Goal: Information Seeking & Learning: Learn about a topic

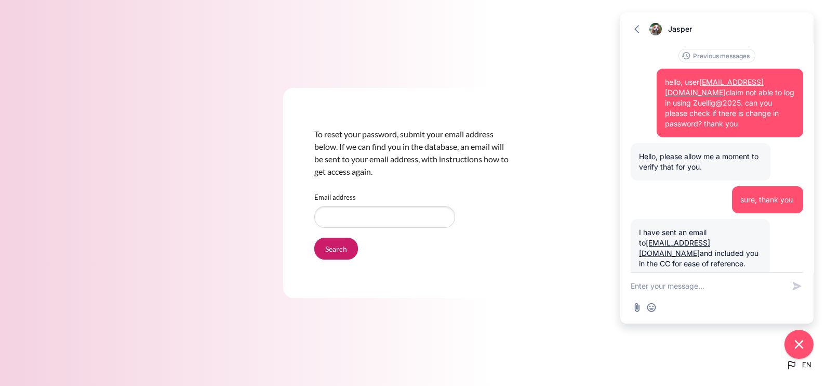
scroll to position [46, 0]
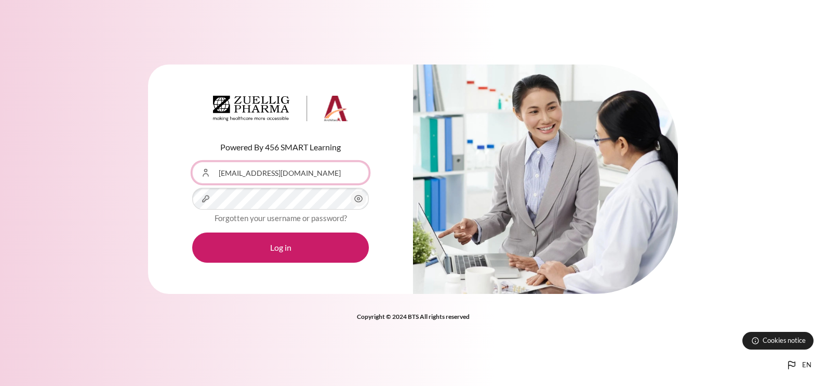
drag, startPoint x: 324, startPoint y: 174, endPoint x: 161, endPoint y: 166, distance: 162.8
click at [161, 166] on div "Powered By 456 SMART Learning Username or Email Address skarupiah@zuelligpharma…" at bounding box center [280, 179] width 265 height 230
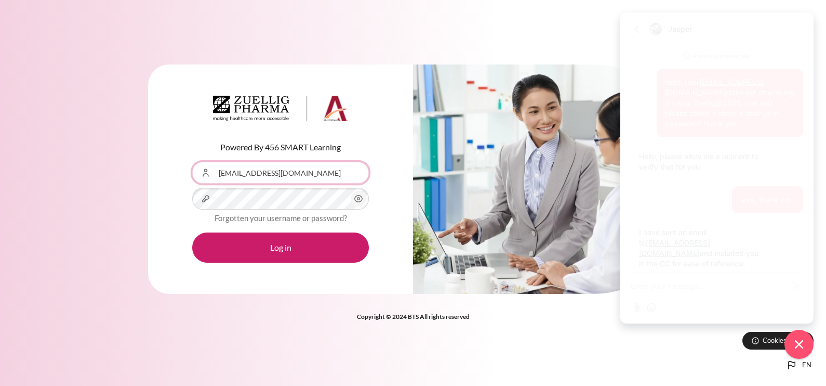
scroll to position [46, 0]
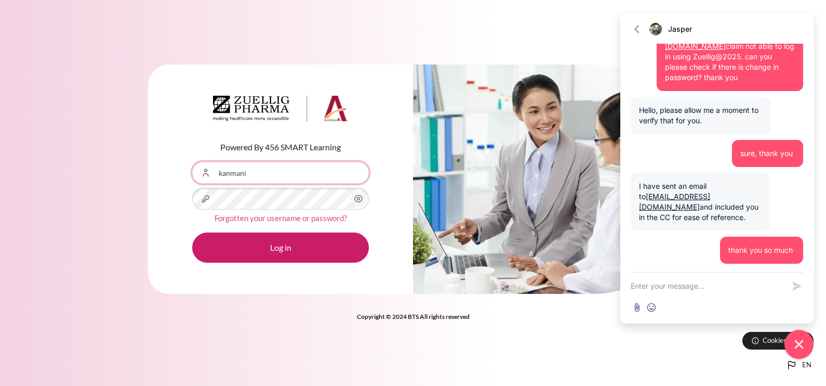
type input "[EMAIL_ADDRESS][PERSON_NAME][DOMAIN_NAME]"
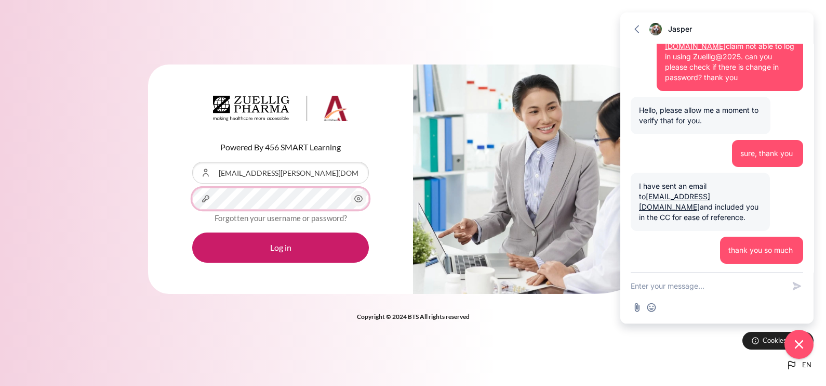
click at [192, 232] on button "Log in" at bounding box center [280, 247] width 177 height 30
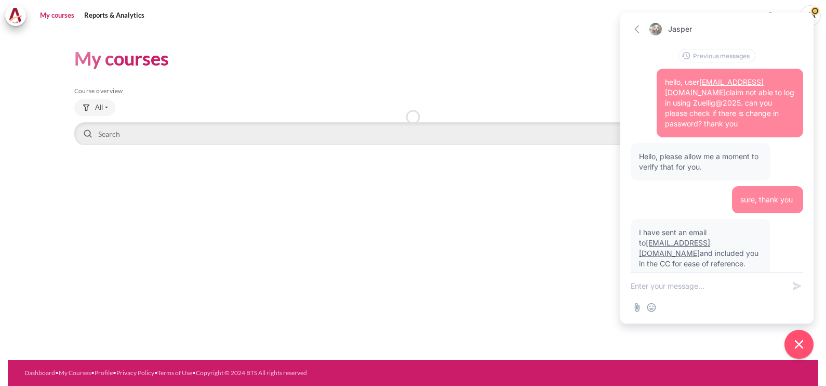
scroll to position [46, 0]
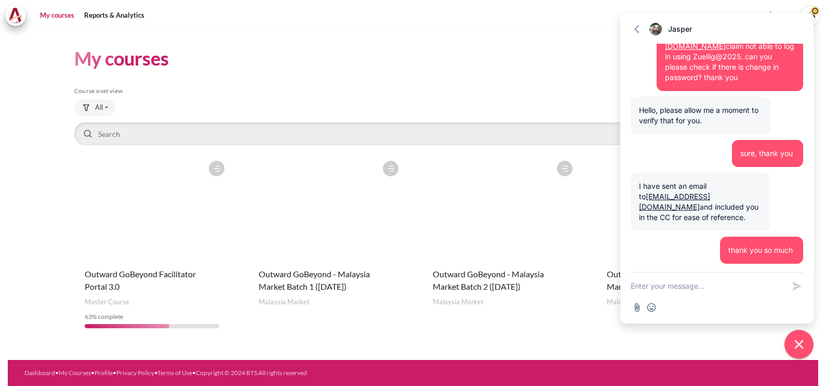
click at [506, 82] on div "My courses Skip Course overview Course overview All All 63" at bounding box center [413, 192] width 678 height 323
click at [608, 252] on figure "Content" at bounding box center [674, 207] width 155 height 104
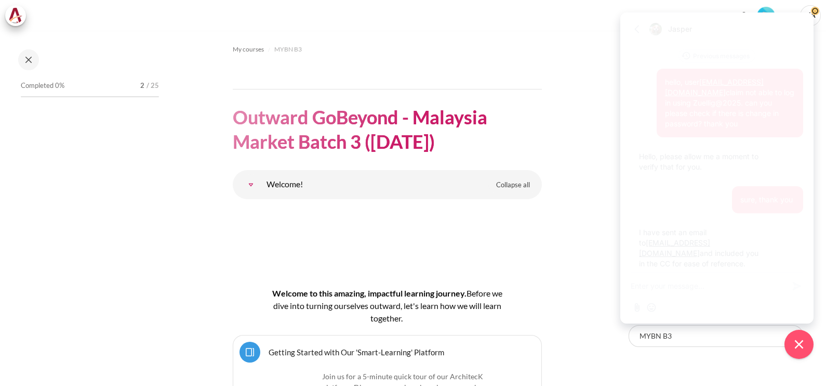
scroll to position [46, 0]
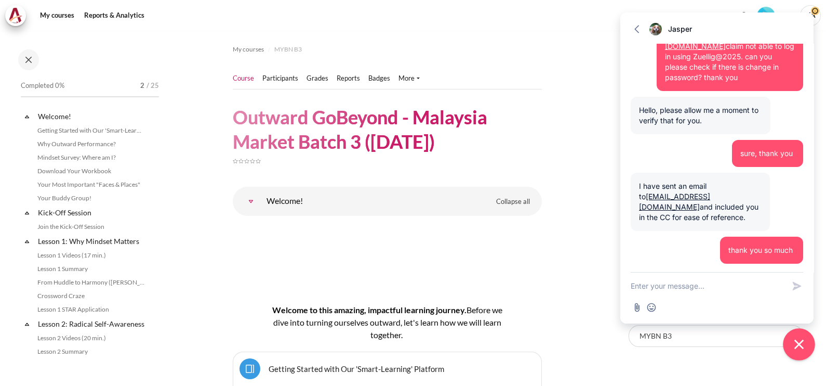
click at [802, 338] on icon "Close chat widget" at bounding box center [800, 344] width 16 height 16
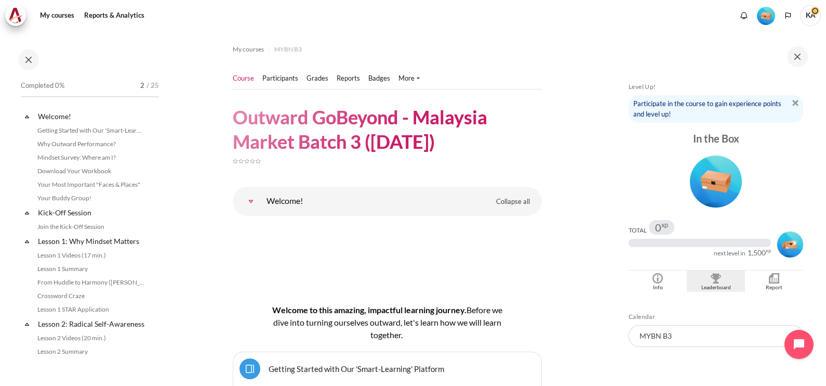
click at [717, 280] on img "Blocks" at bounding box center [716, 278] width 10 height 10
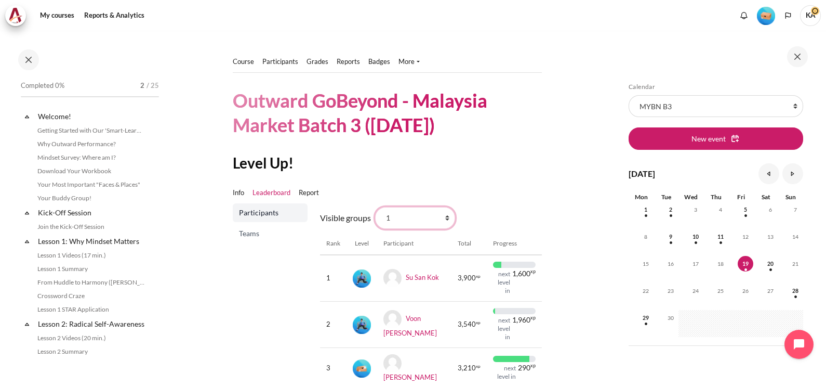
click at [407, 216] on select "All participants 1 2 3 3 4" at bounding box center [415, 218] width 80 height 22
select select "0"
click at [375, 207] on select "All participants 1 2 3 3 4" at bounding box center [415, 218] width 80 height 22
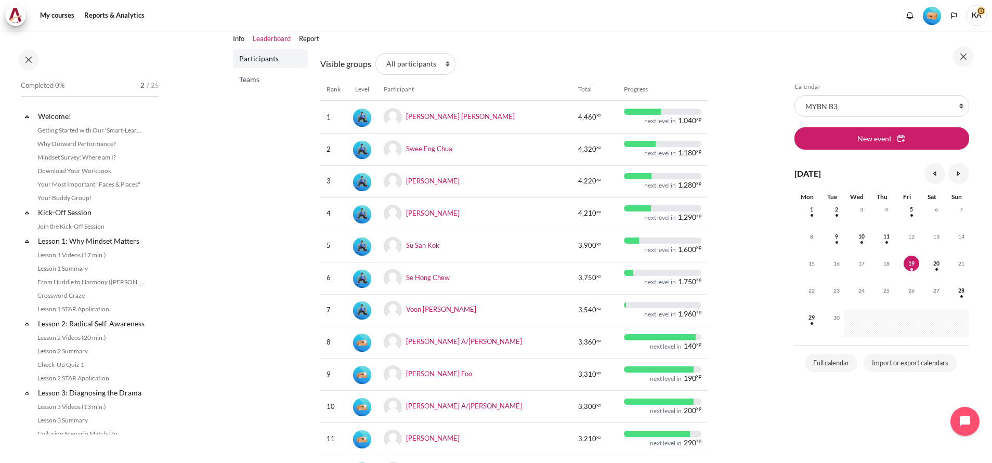
scroll to position [130, 0]
drag, startPoint x: 793, startPoint y: 1, endPoint x: 272, endPoint y: 325, distance: 613.1
click at [272, 325] on div "Participants Teams" at bounding box center [270, 320] width 75 height 543
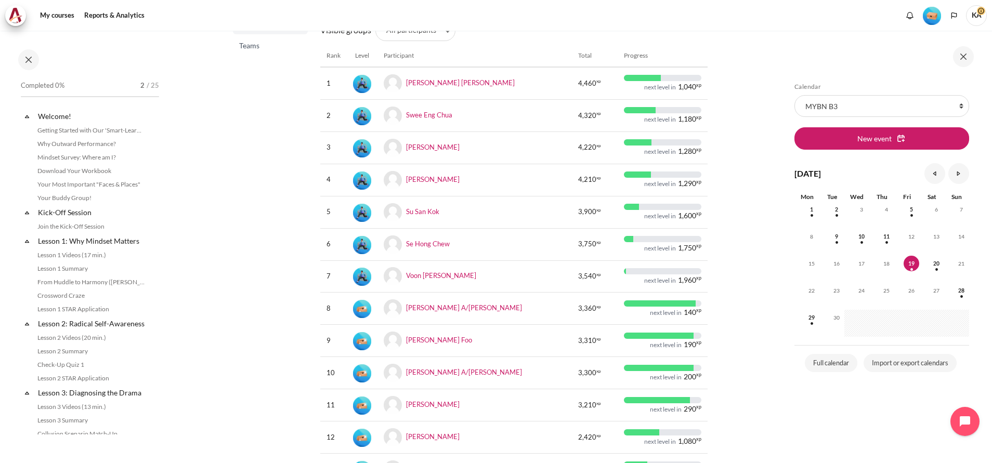
scroll to position [185, 0]
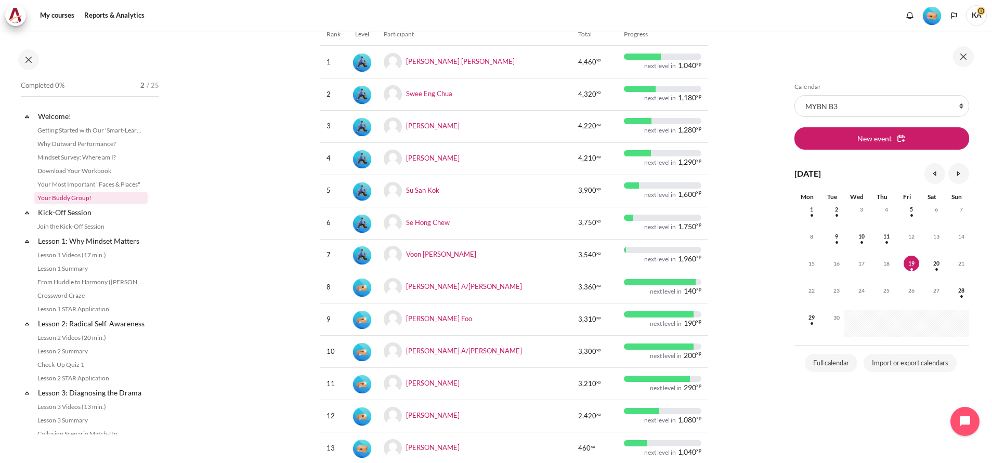
click at [86, 200] on link "Your Buddy Group!" at bounding box center [90, 198] width 113 height 12
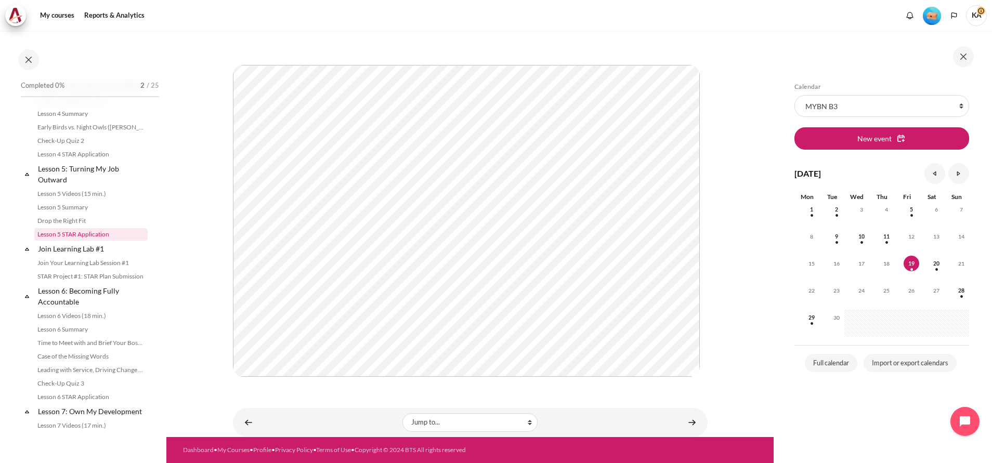
scroll to position [390, 0]
click at [95, 282] on link "STAR Project #1: STAR Plan Submission" at bounding box center [90, 276] width 113 height 12
